Goal: Check status: Check status

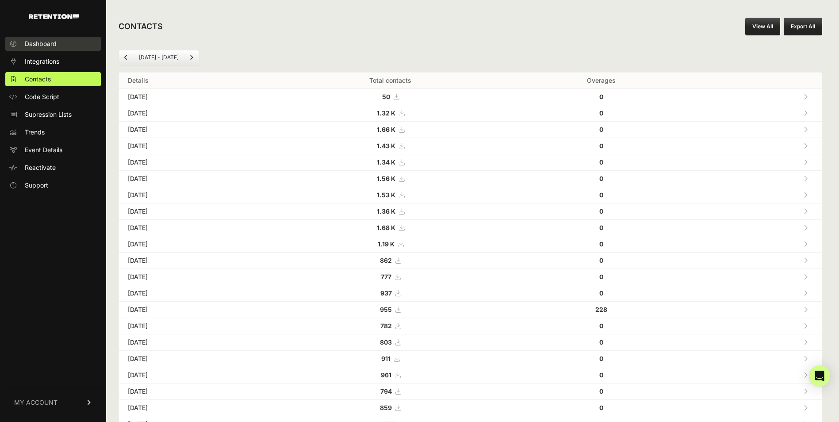
click at [39, 42] on span "Dashboard" at bounding box center [41, 43] width 32 height 9
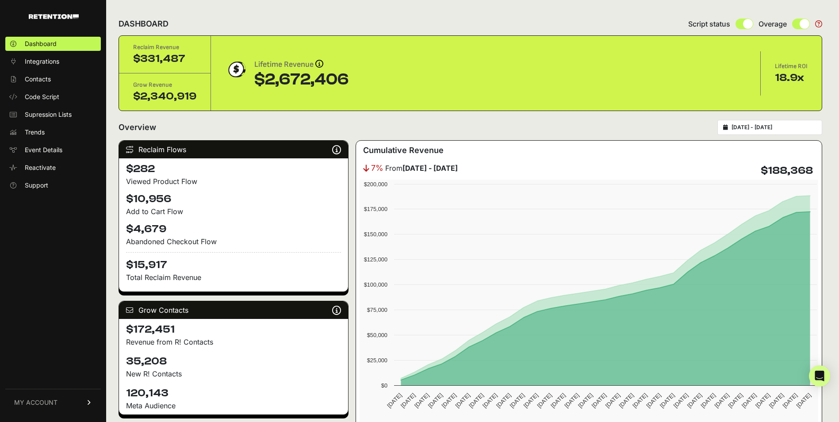
click at [770, 134] on div "[DATE] - [DATE]" at bounding box center [769, 127] width 105 height 15
type input "[DATE]"
click at [772, 126] on input "[DATE] - [DATE]" at bounding box center [774, 127] width 85 height 7
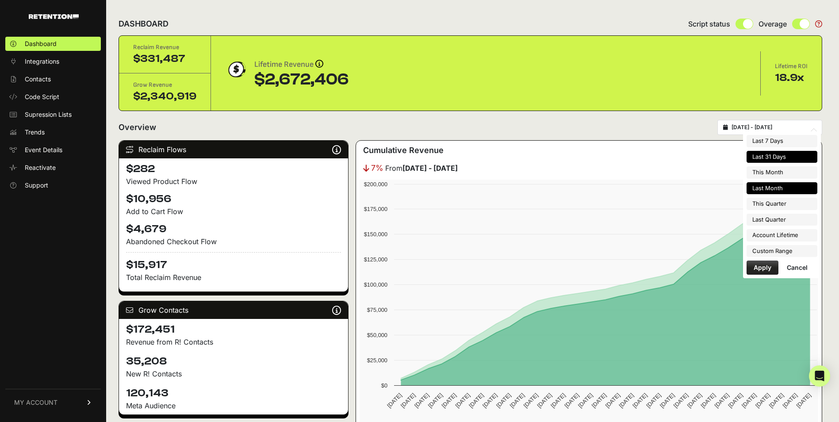
type input "[DATE]"
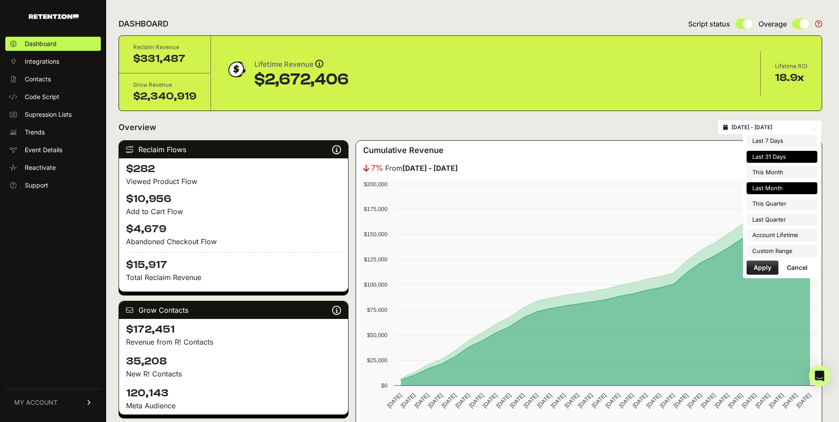
type input "[DATE]"
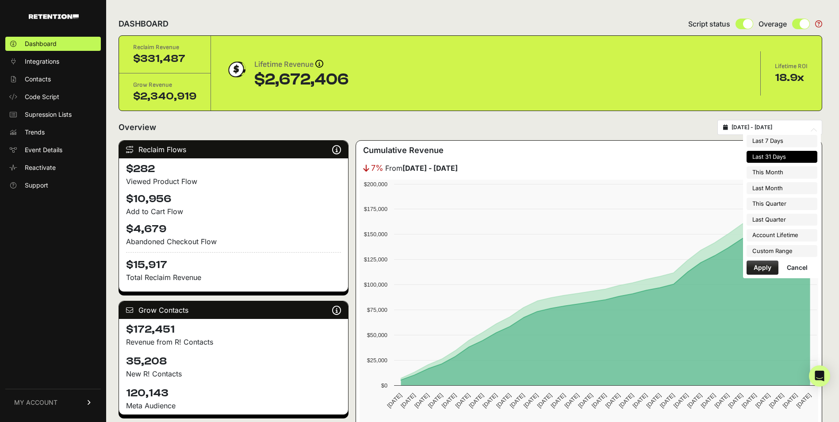
type input "[DATE]"
type input "2025-08-22"
type input "2025-04-01"
type input "2025-06-30"
type input "2025-07-23"
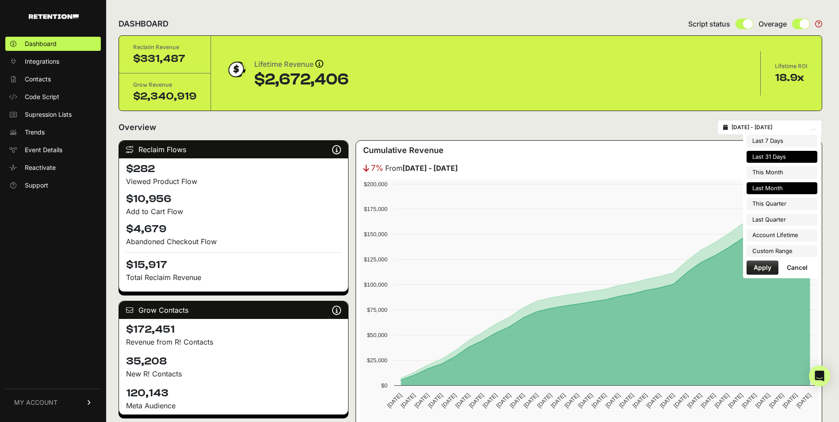
type input "2025-08-22"
type input "2025-07-01"
type input "2025-09-30"
type input "2025-07-23"
type input "2025-08-22"
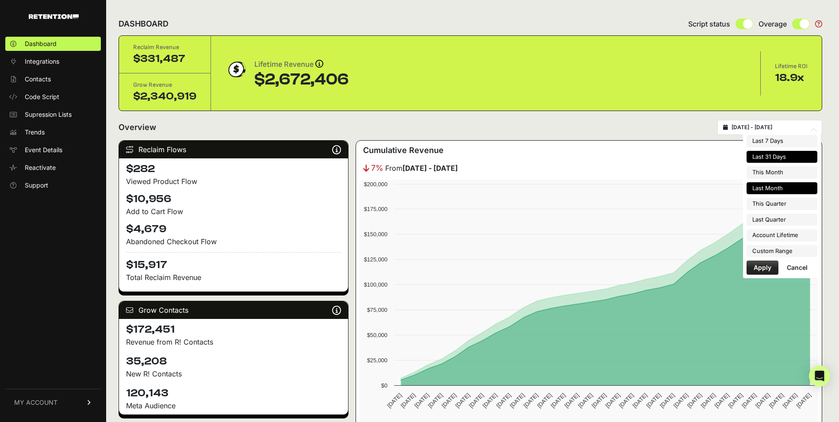
type input "2025-07-01"
type input "2025-07-31"
type input "2025-08-01"
type input "2025-08-31"
type input "2025-07-23"
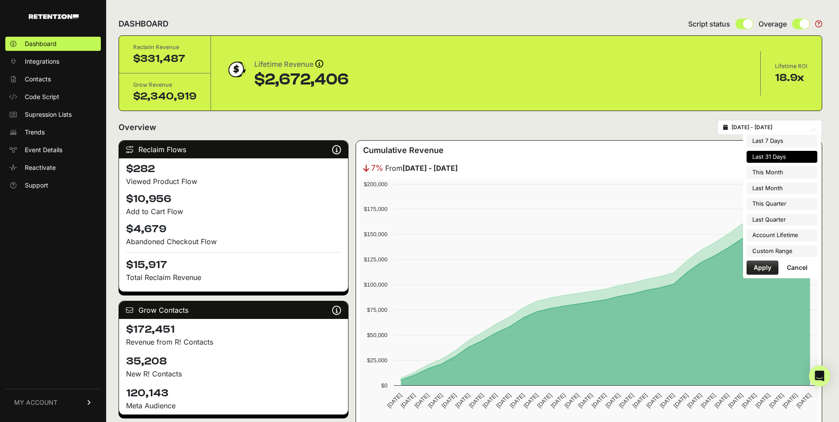
type input "2025-08-22"
type input "2025-08-01"
type input "2025-08-31"
type input "2025-07-23"
type input "2025-08-22"
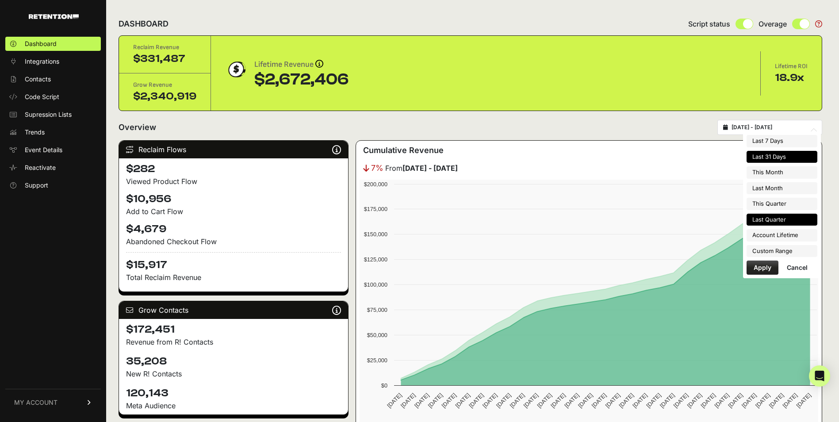
type input "2025-07-01"
type input "2025-07-31"
type input "2025-07-01"
type input "2025-09-30"
type input "2025-04-01"
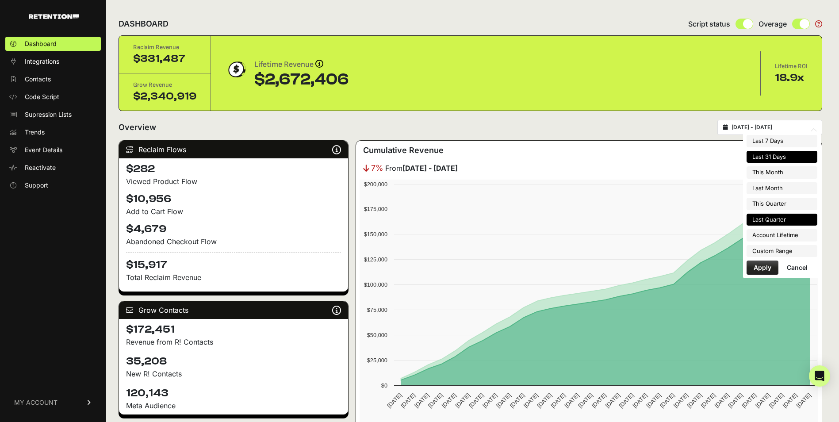
type input "2025-06-30"
type input "2025-07-23"
type input "2025-08-22"
click at [767, 249] on li "Custom Range" at bounding box center [782, 251] width 71 height 12
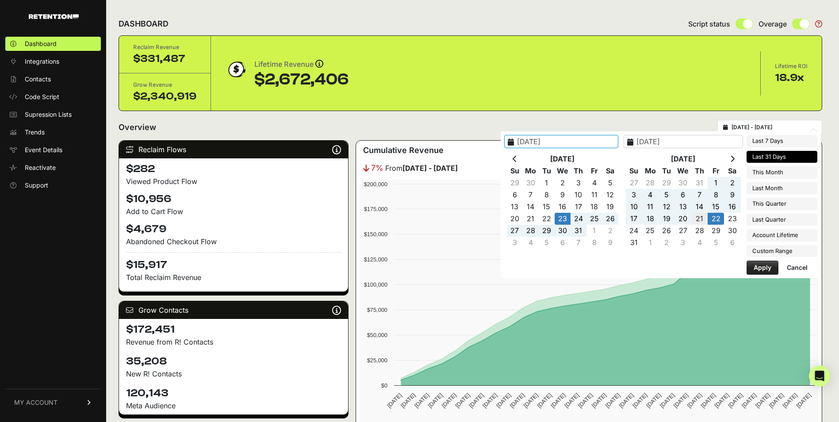
type input "[DATE]"
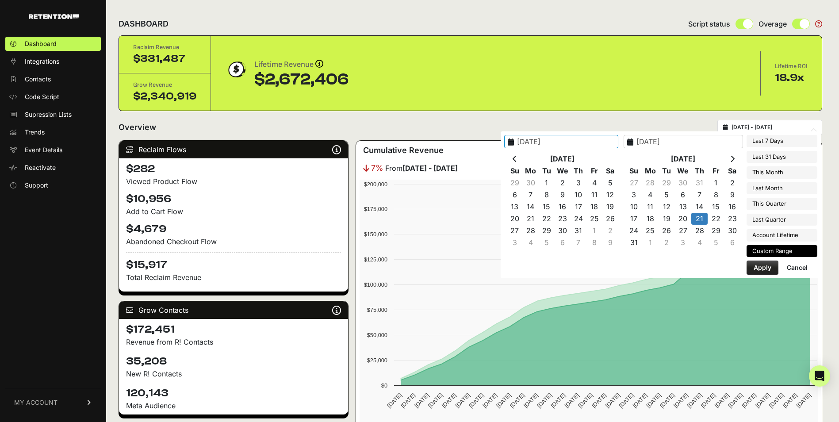
type input "[DATE]"
click at [754, 268] on button "Apply" at bounding box center [763, 267] width 32 height 14
type input "[DATE] - [DATE]"
